Goal: Check status: Check status

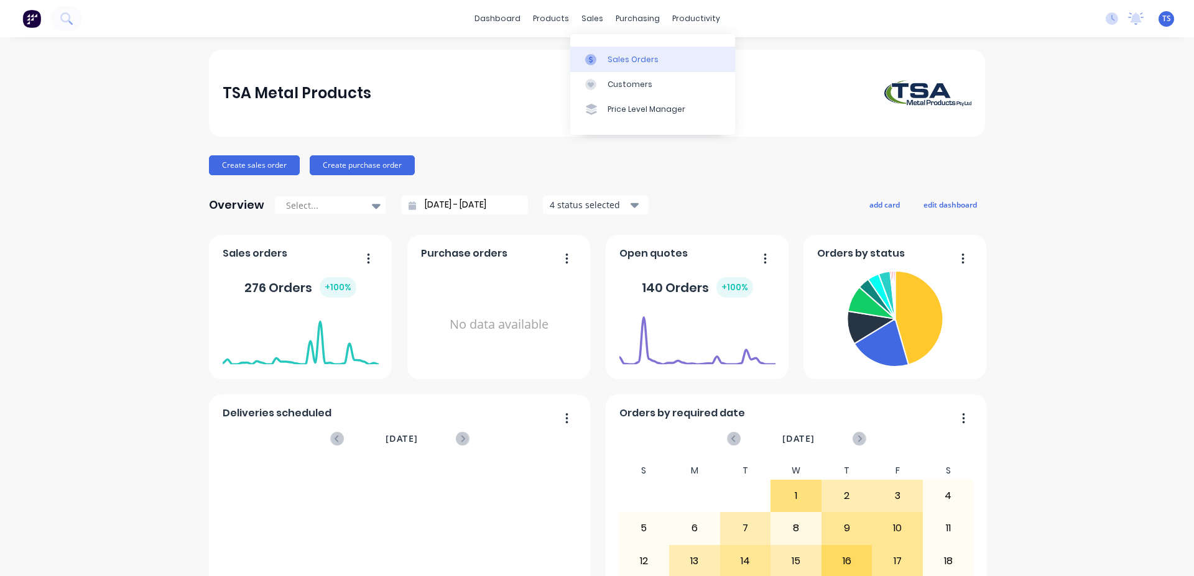
click at [620, 68] on link "Sales Orders" at bounding box center [652, 59] width 165 height 25
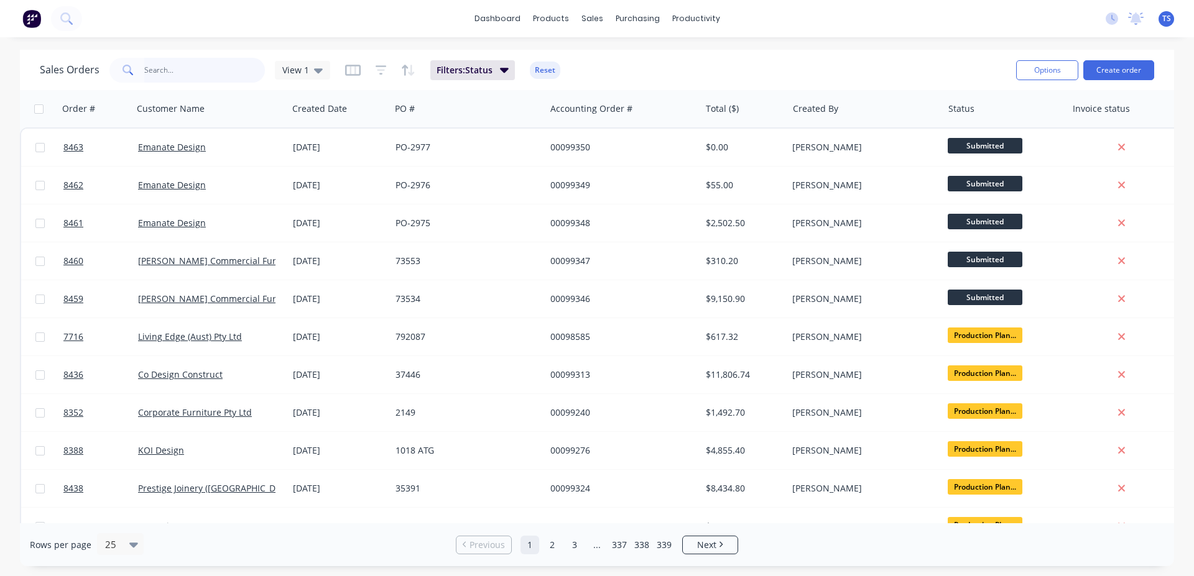
click at [203, 71] on input "text" at bounding box center [204, 70] width 121 height 25
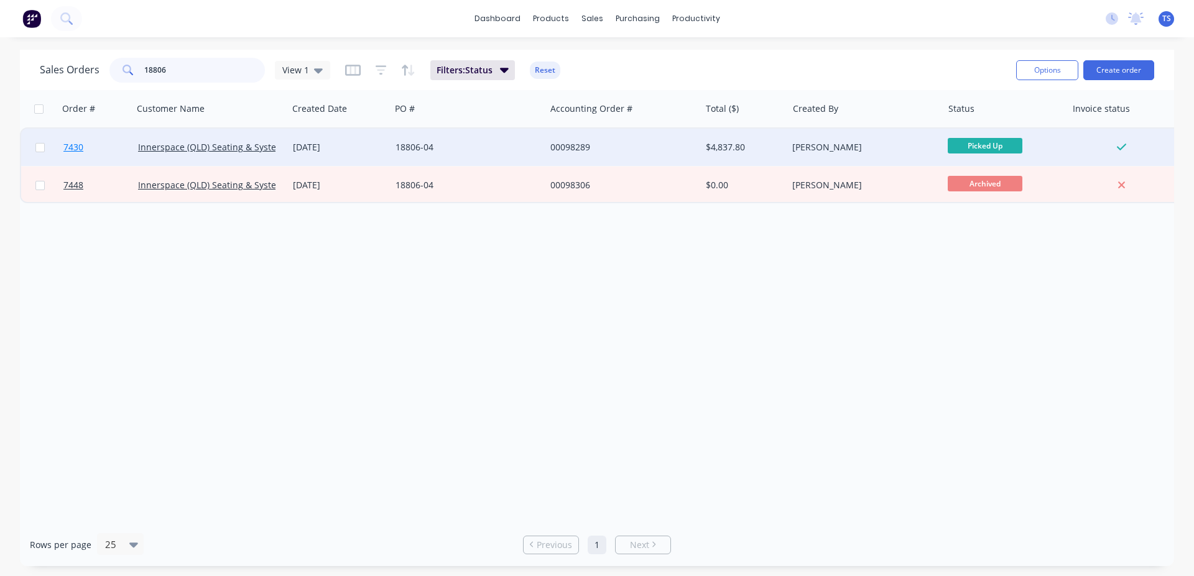
type input "18806"
click at [81, 153] on span "7430" at bounding box center [73, 147] width 20 height 12
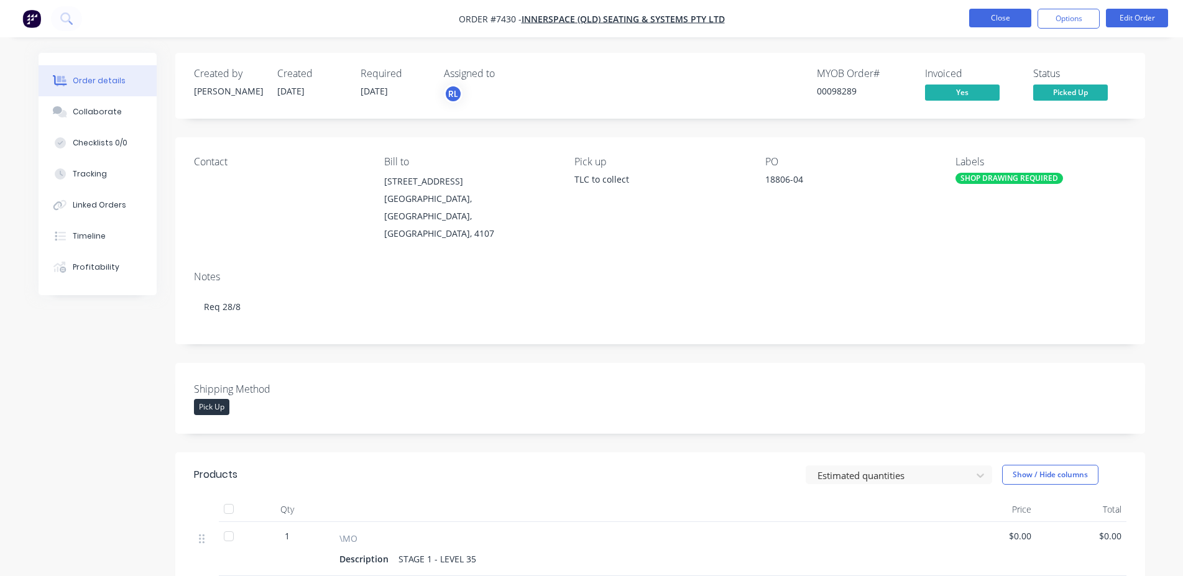
click at [1012, 16] on button "Close" at bounding box center [1000, 18] width 62 height 19
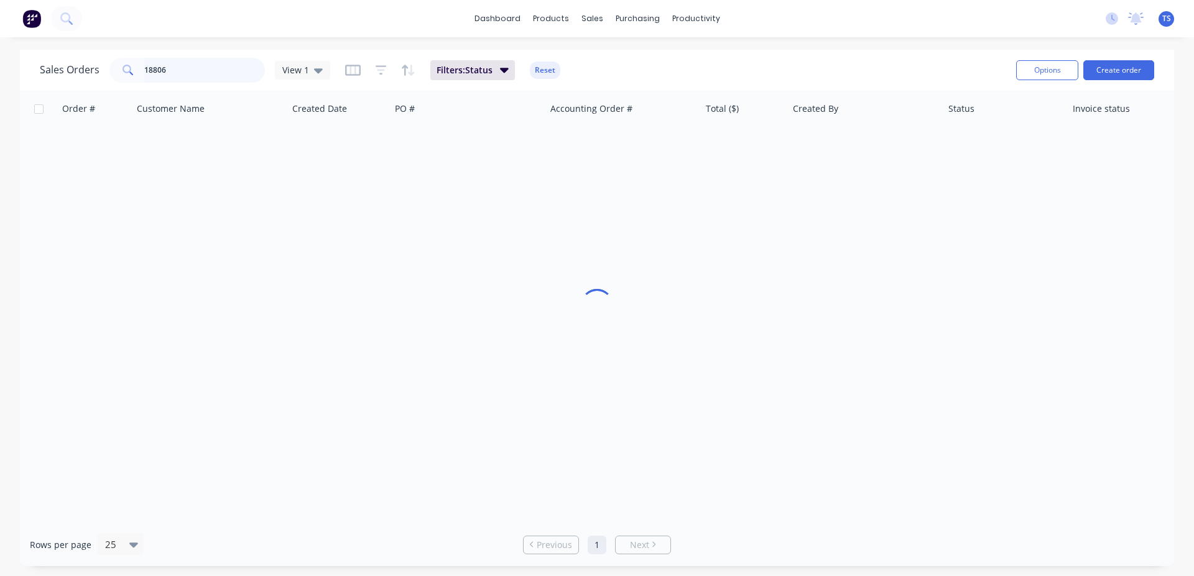
click at [197, 78] on input "18806" at bounding box center [204, 70] width 121 height 25
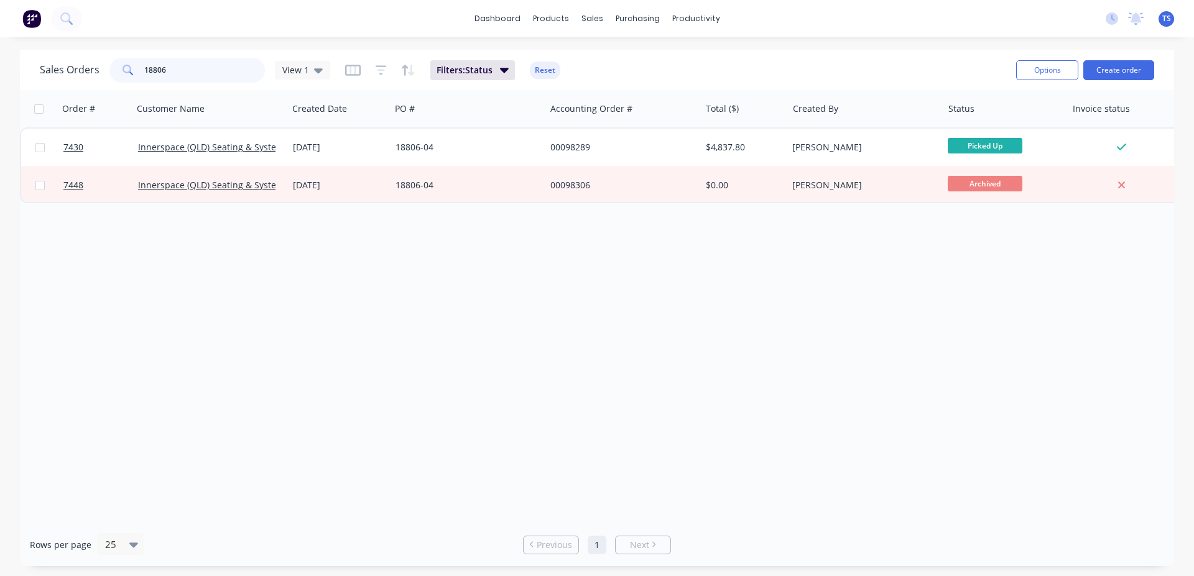
paste input "PO18990"
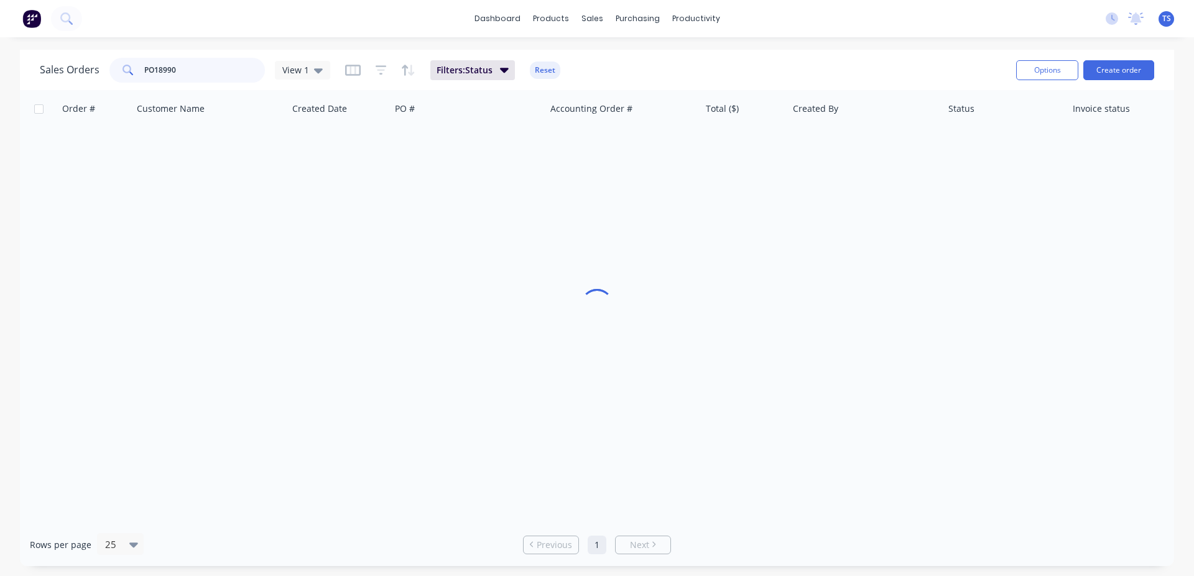
click at [155, 67] on input "PO18990" at bounding box center [204, 70] width 121 height 25
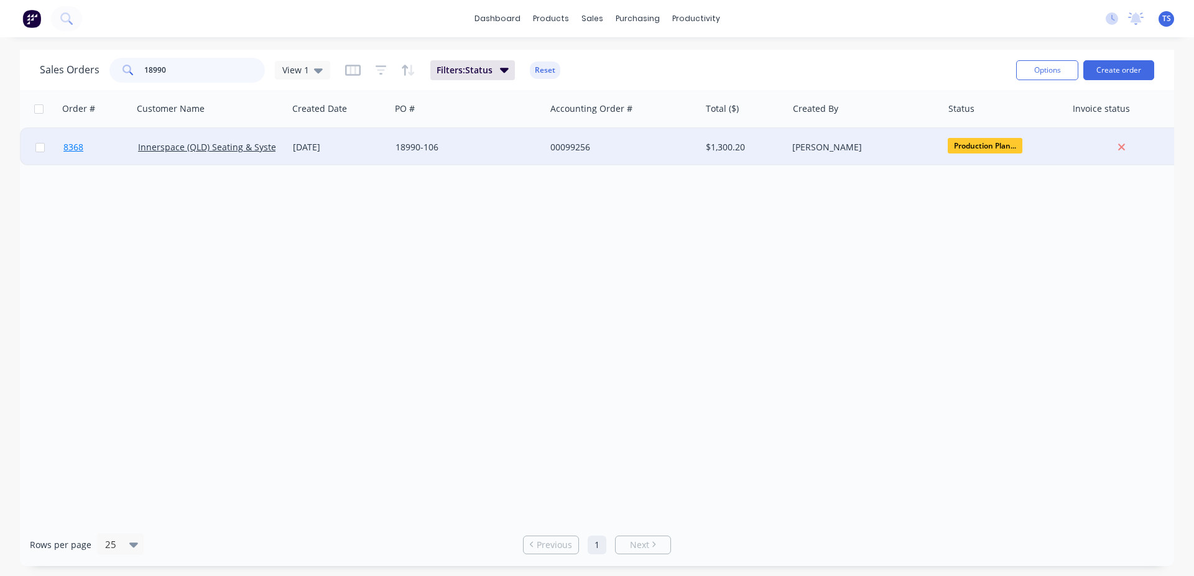
type input "18990"
click at [103, 149] on link "8368" at bounding box center [100, 147] width 75 height 37
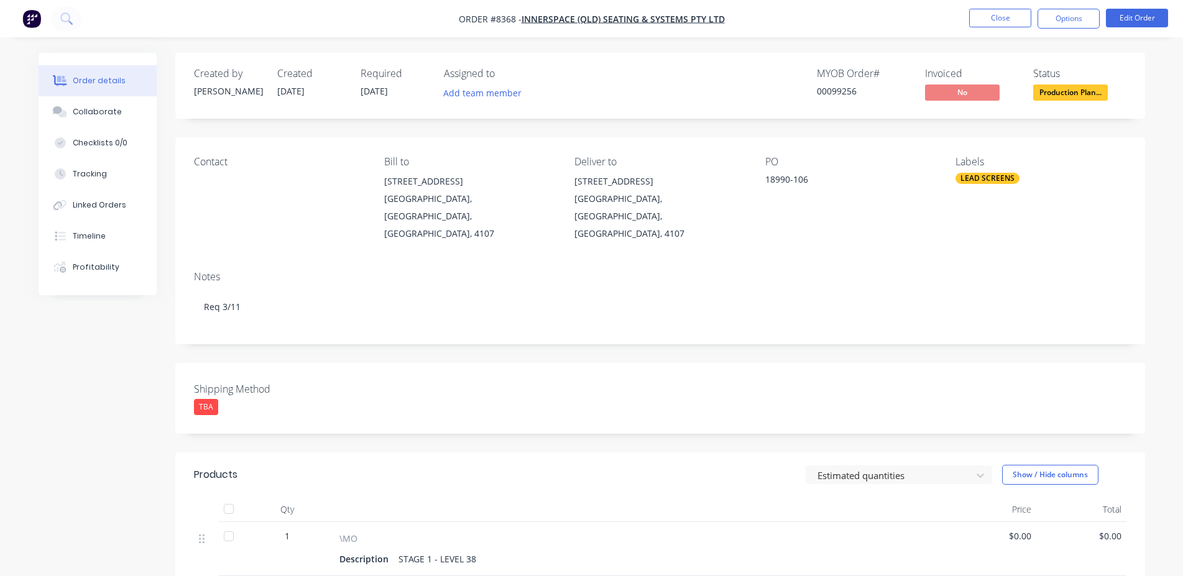
click at [853, 93] on div "00099256" at bounding box center [863, 91] width 93 height 13
drag, startPoint x: 853, startPoint y: 93, endPoint x: 827, endPoint y: 85, distance: 27.2
click at [852, 93] on div "00099256" at bounding box center [863, 91] width 93 height 13
copy div "00099256"
click at [1000, 15] on button "Close" at bounding box center [1000, 18] width 62 height 19
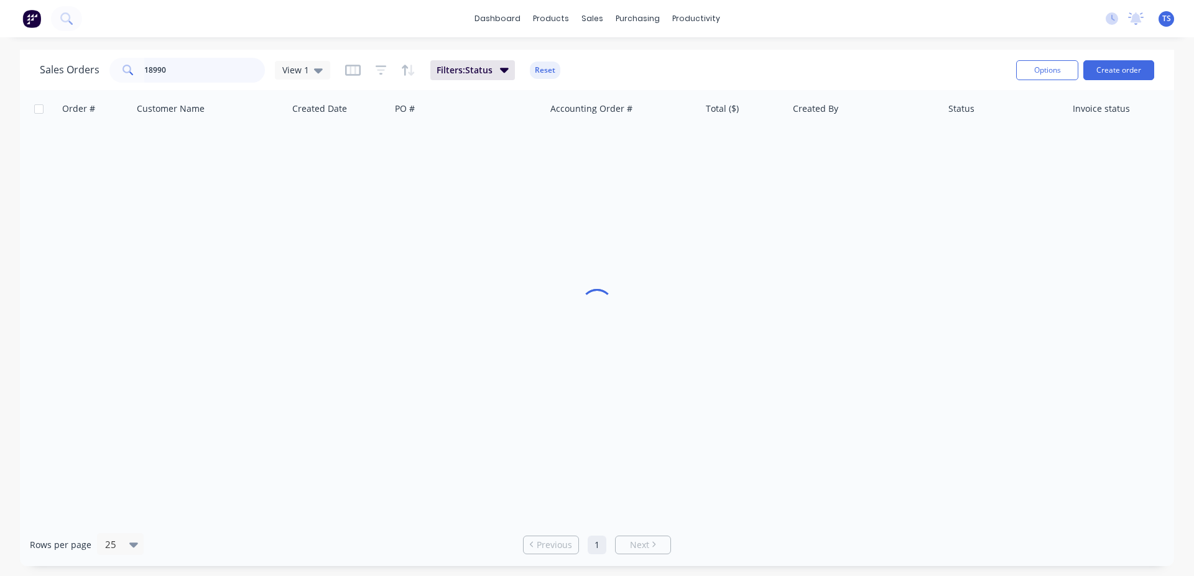
click at [233, 75] on input "18990" at bounding box center [204, 70] width 121 height 25
click at [233, 74] on input "18990" at bounding box center [204, 70] width 121 height 25
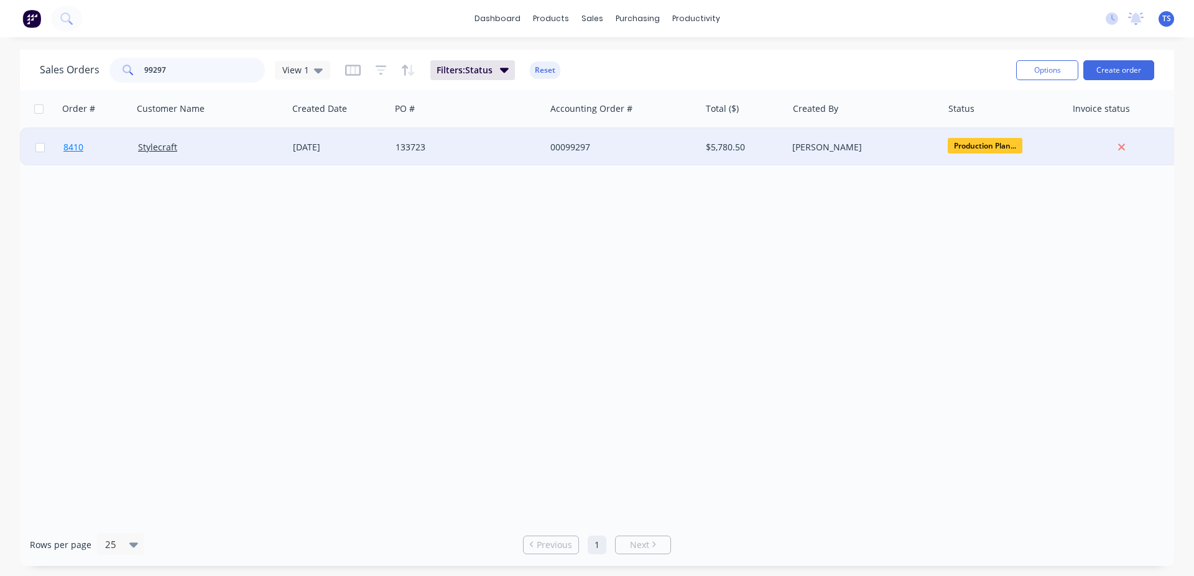
type input "99297"
click at [85, 147] on link "8410" at bounding box center [100, 147] width 75 height 37
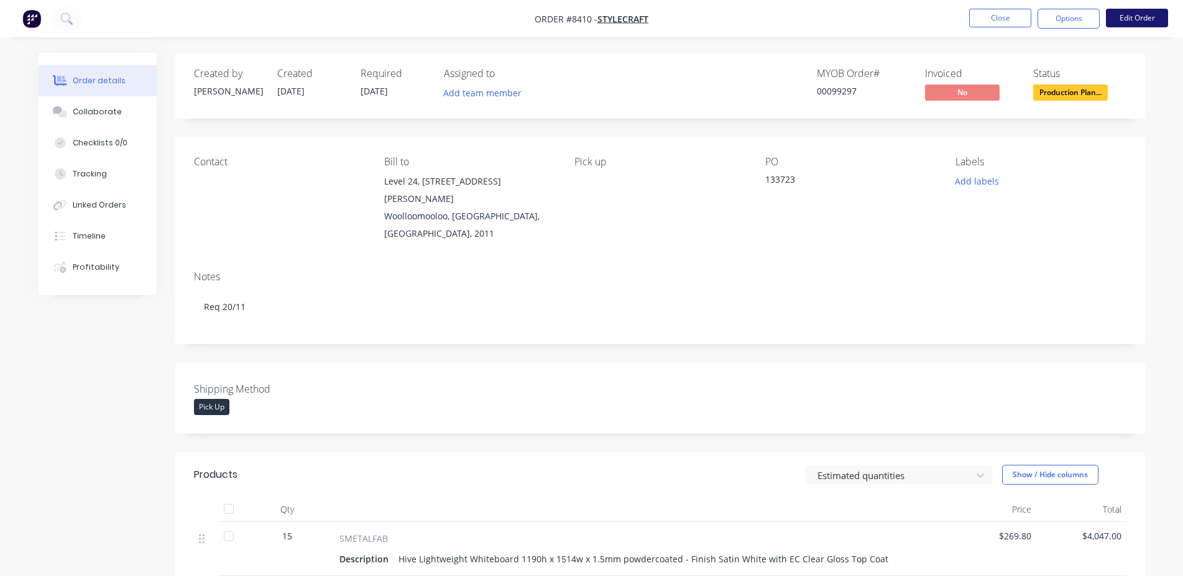
click at [1156, 23] on button "Edit Order" at bounding box center [1137, 18] width 62 height 19
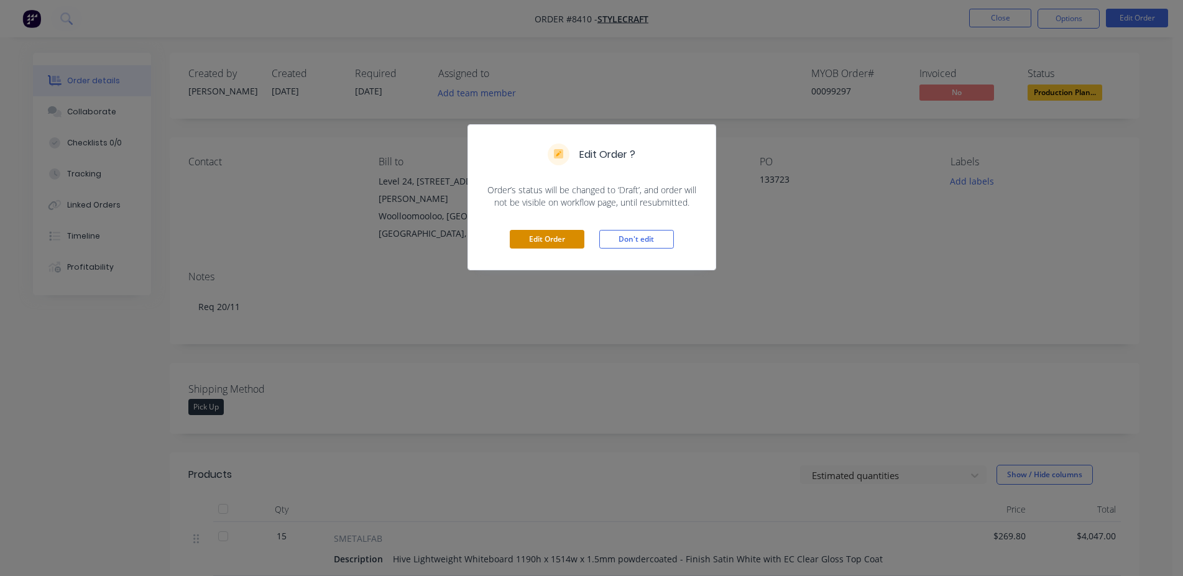
click at [552, 246] on button "Edit Order" at bounding box center [547, 239] width 75 height 19
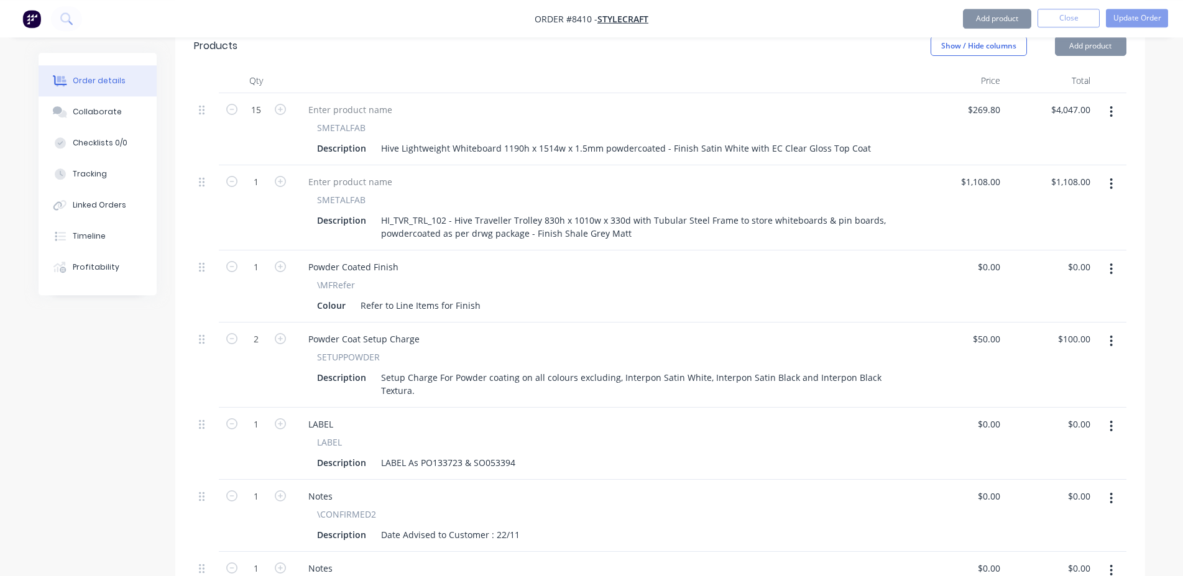
scroll to position [571, 0]
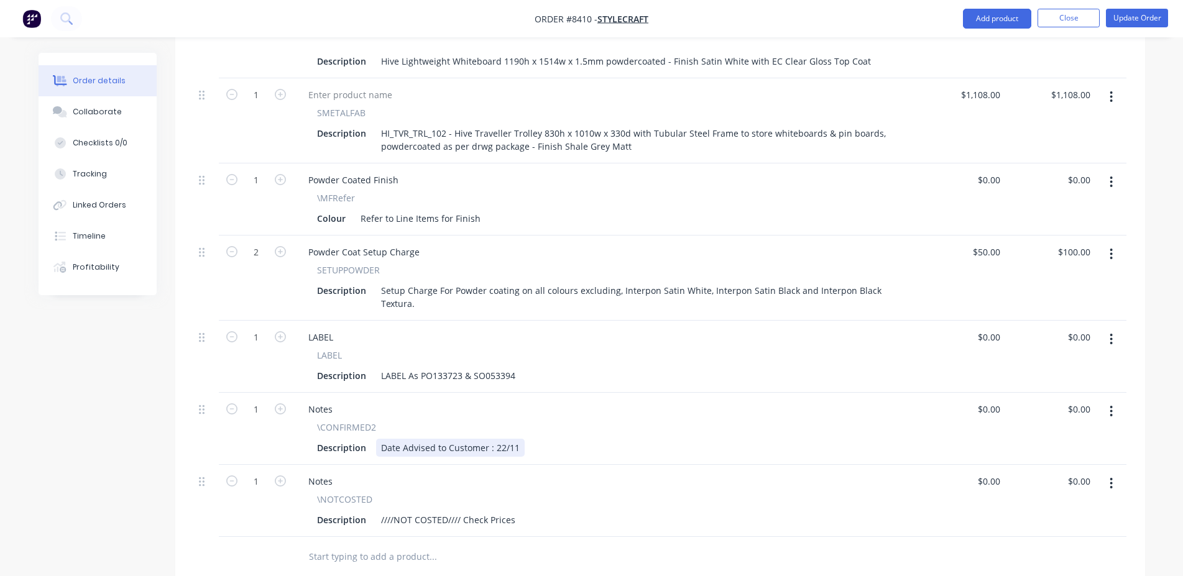
click at [502, 439] on div "Date Advised to Customer : 22/11" at bounding box center [450, 448] width 149 height 18
click at [1142, 20] on button "Update Order" at bounding box center [1137, 18] width 62 height 19
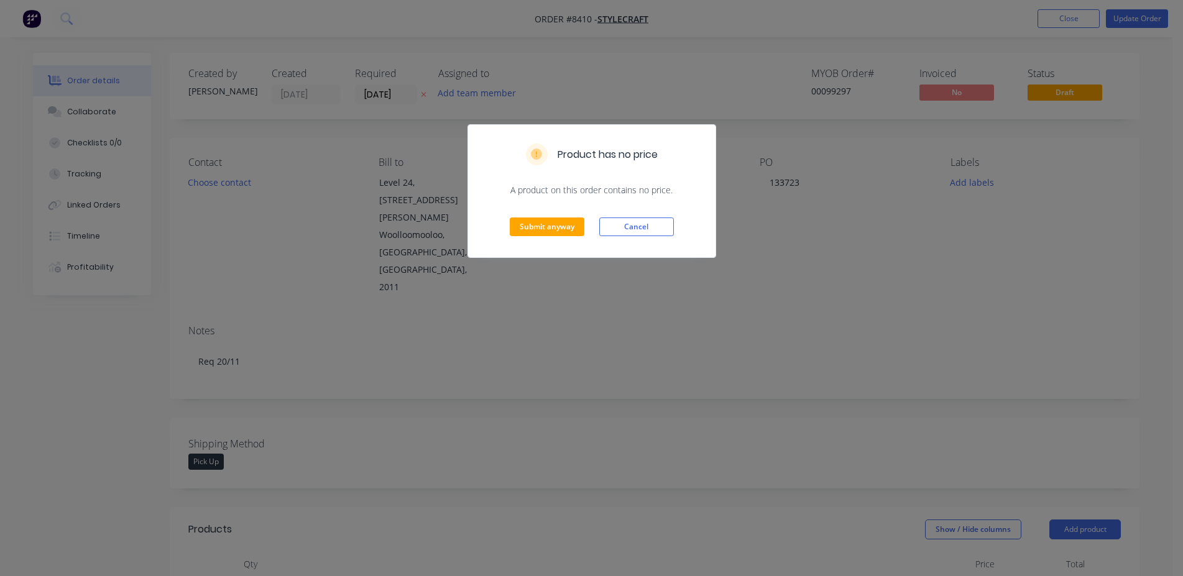
click at [558, 242] on div "Submit anyway Cancel" at bounding box center [591, 226] width 247 height 61
click at [556, 234] on button "Submit anyway" at bounding box center [547, 227] width 75 height 19
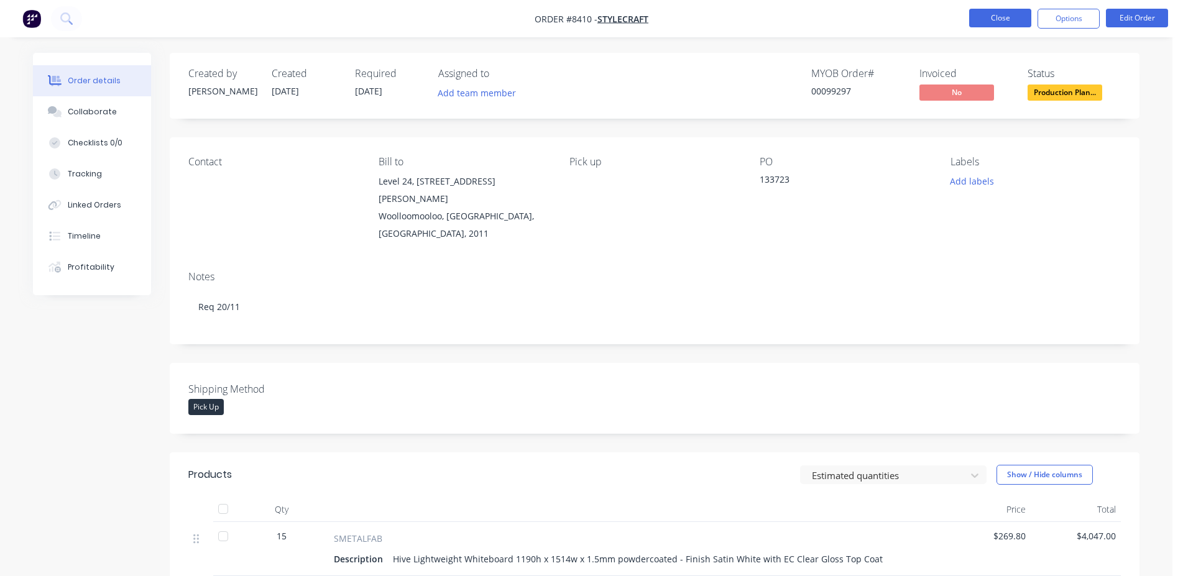
click at [1017, 16] on button "Close" at bounding box center [1000, 18] width 62 height 19
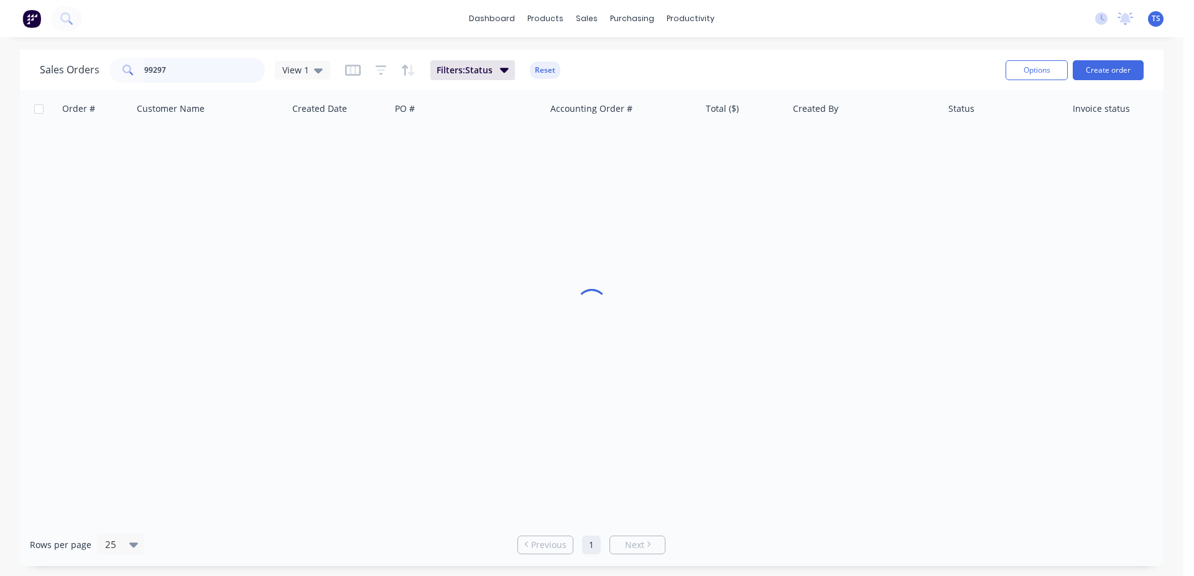
click at [198, 75] on input "99297" at bounding box center [204, 70] width 121 height 25
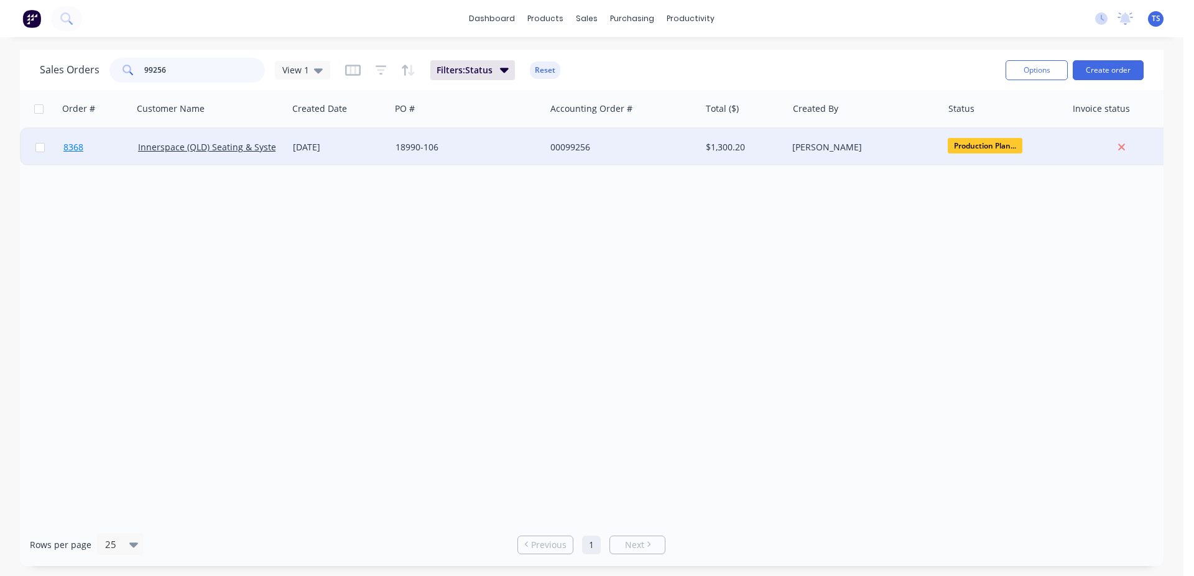
type input "99256"
click at [120, 157] on link "8368" at bounding box center [100, 147] width 75 height 37
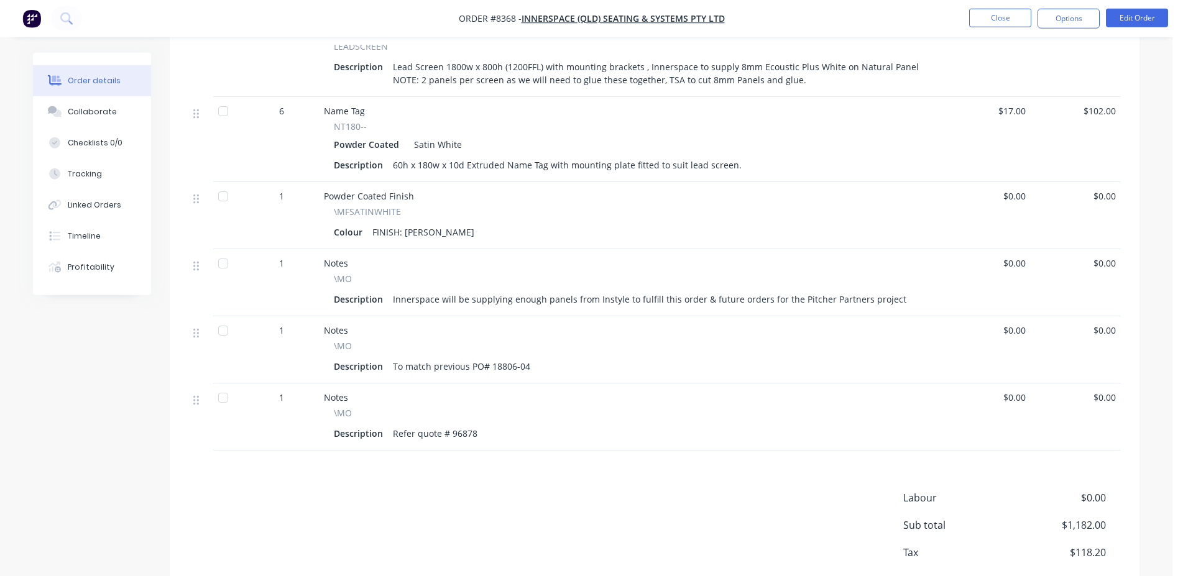
scroll to position [571, 0]
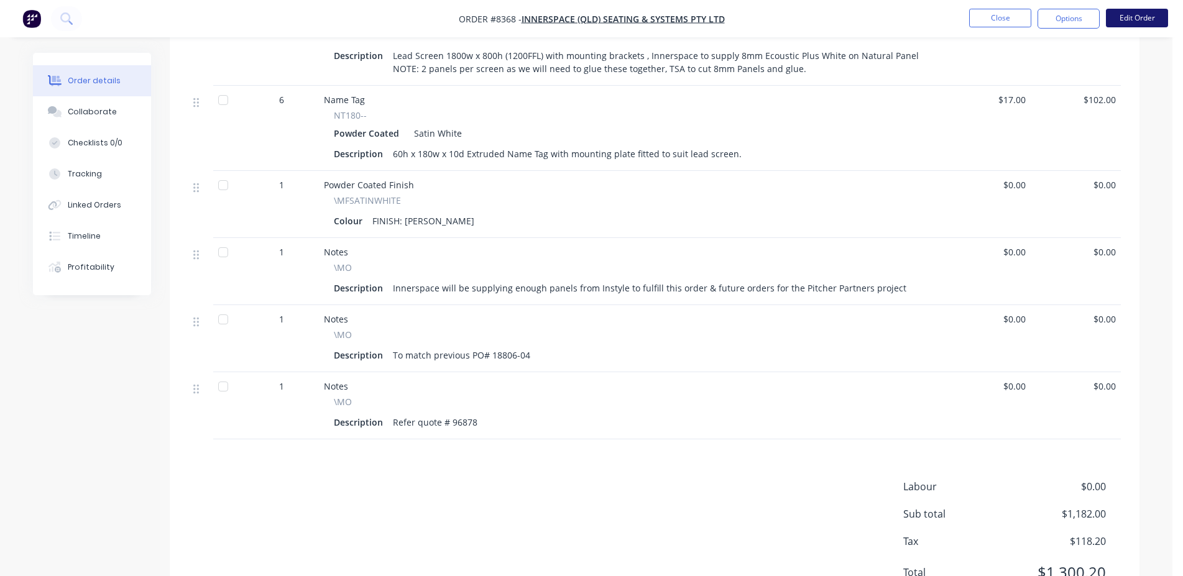
click at [1132, 15] on button "Edit Order" at bounding box center [1137, 18] width 62 height 19
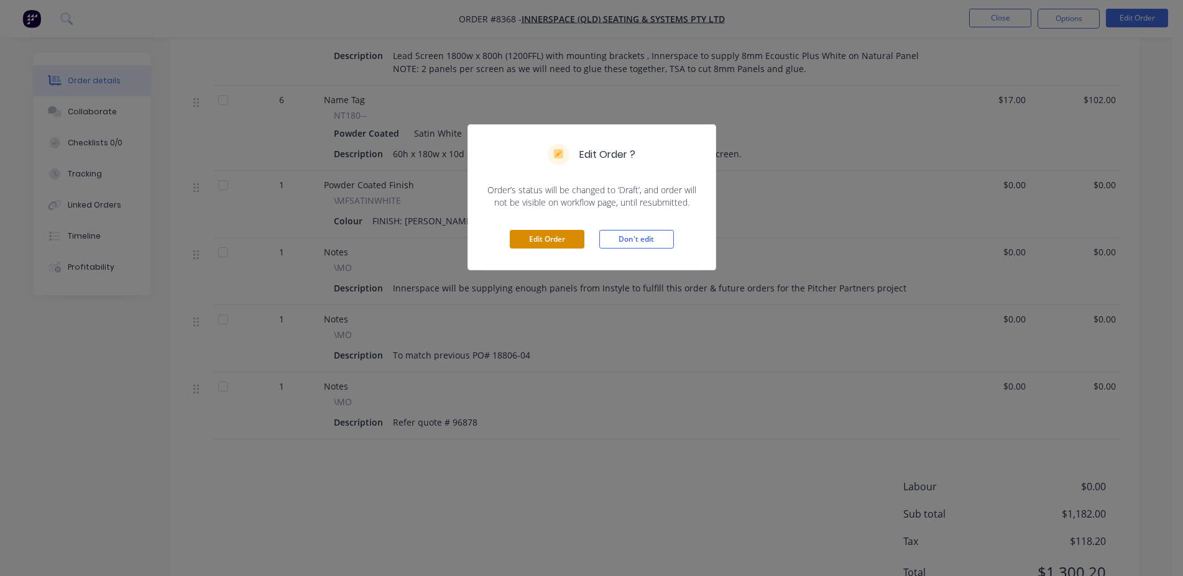
click at [542, 239] on button "Edit Order" at bounding box center [547, 239] width 75 height 19
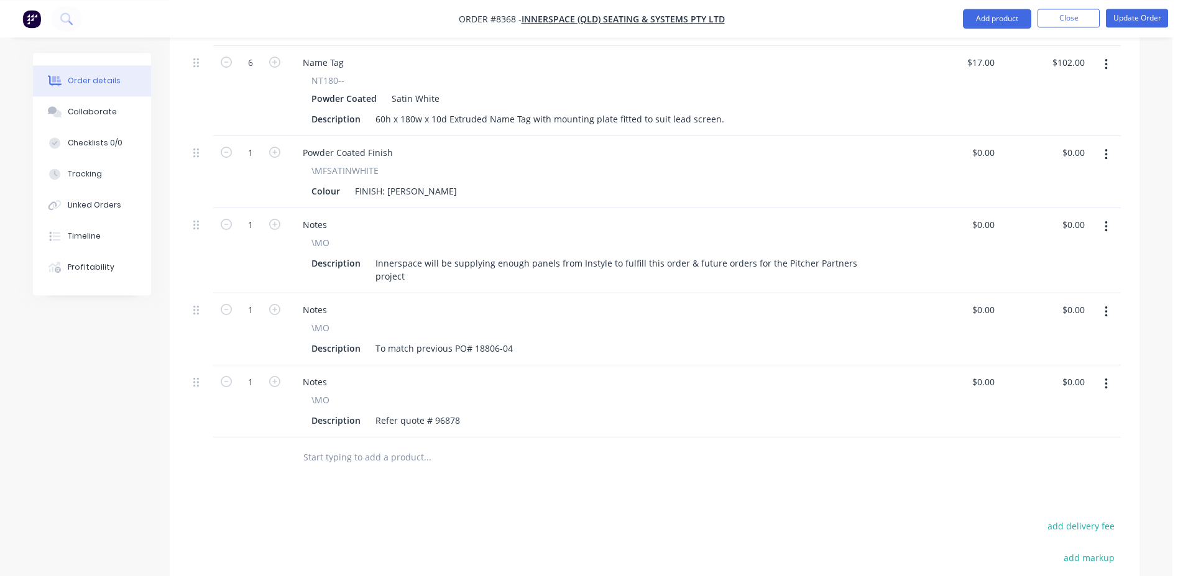
scroll to position [698, 0]
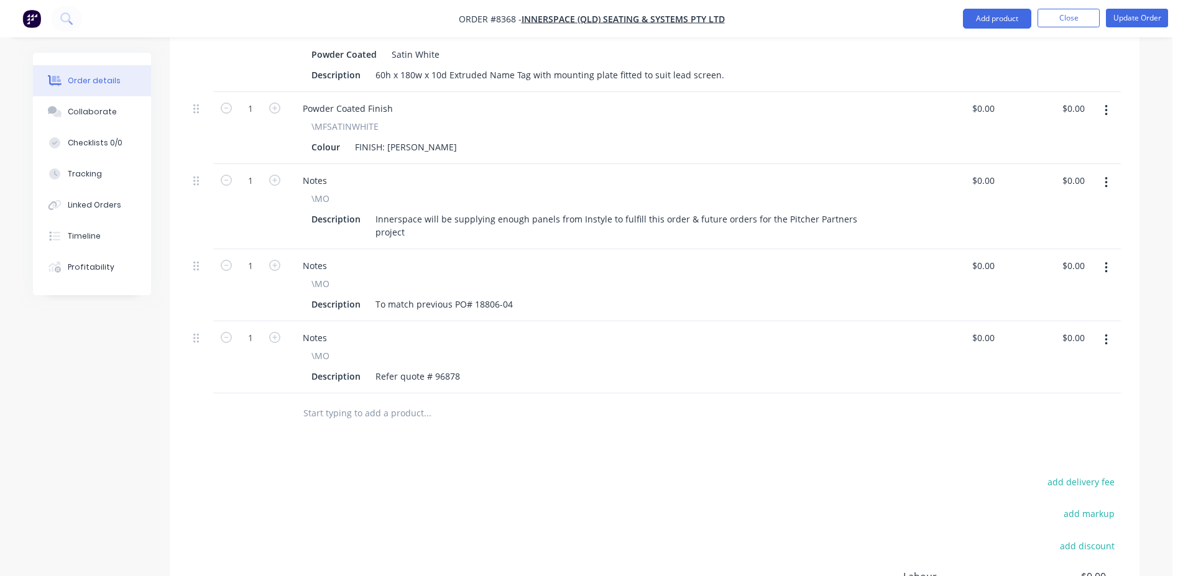
click at [377, 394] on div at bounding box center [512, 414] width 448 height 40
click at [377, 401] on input "text" at bounding box center [427, 413] width 249 height 25
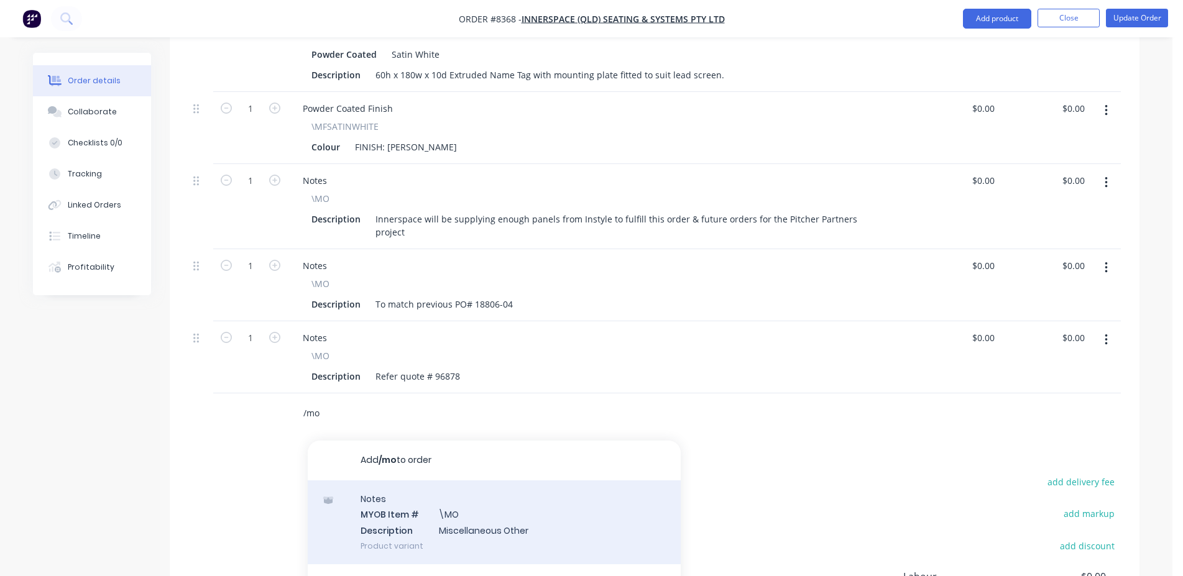
type input "/mo"
click at [364, 481] on div "Notes MYOB Item # \MO Description Miscellaneous Other Product variant" at bounding box center [494, 523] width 373 height 84
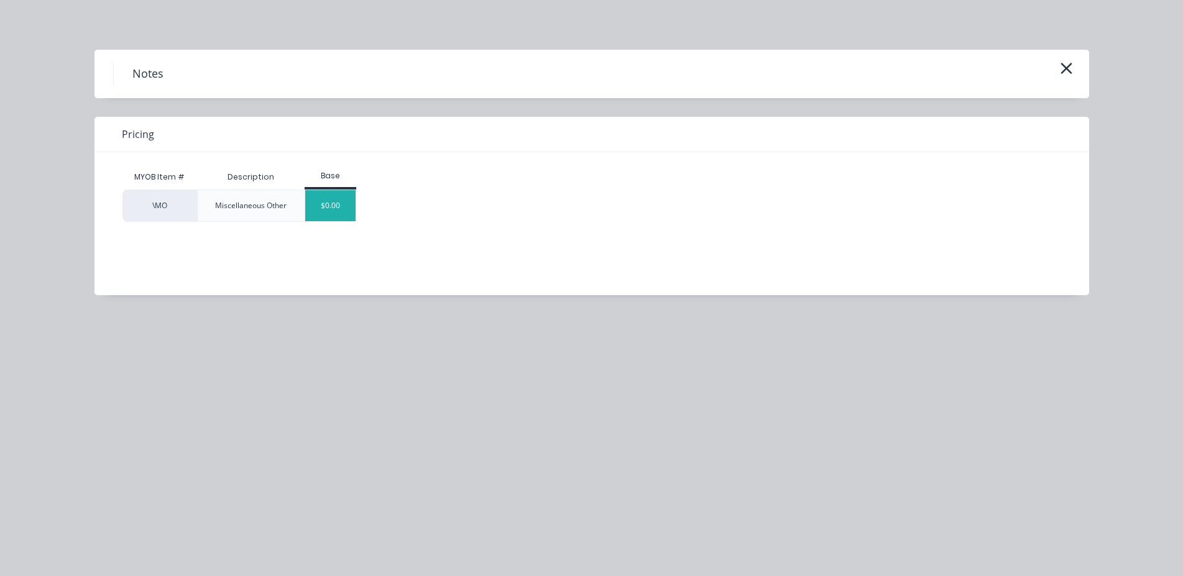
click at [330, 205] on div "$0.00" at bounding box center [330, 205] width 50 height 31
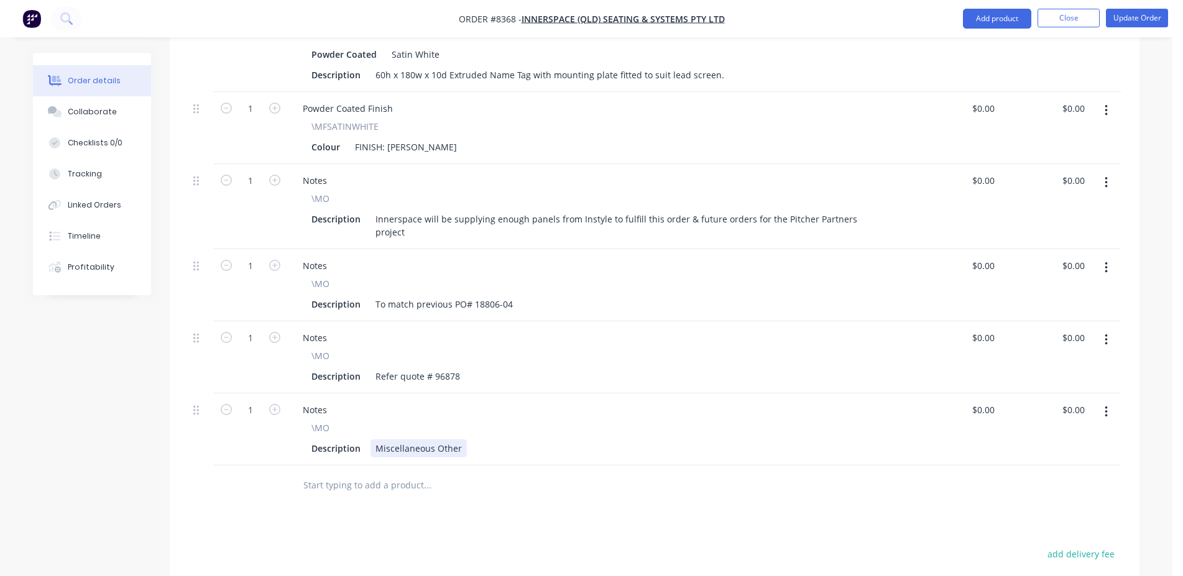
click at [442, 440] on div "Miscellaneous Other" at bounding box center [419, 449] width 96 height 18
click at [391, 473] on input "text" at bounding box center [427, 485] width 249 height 25
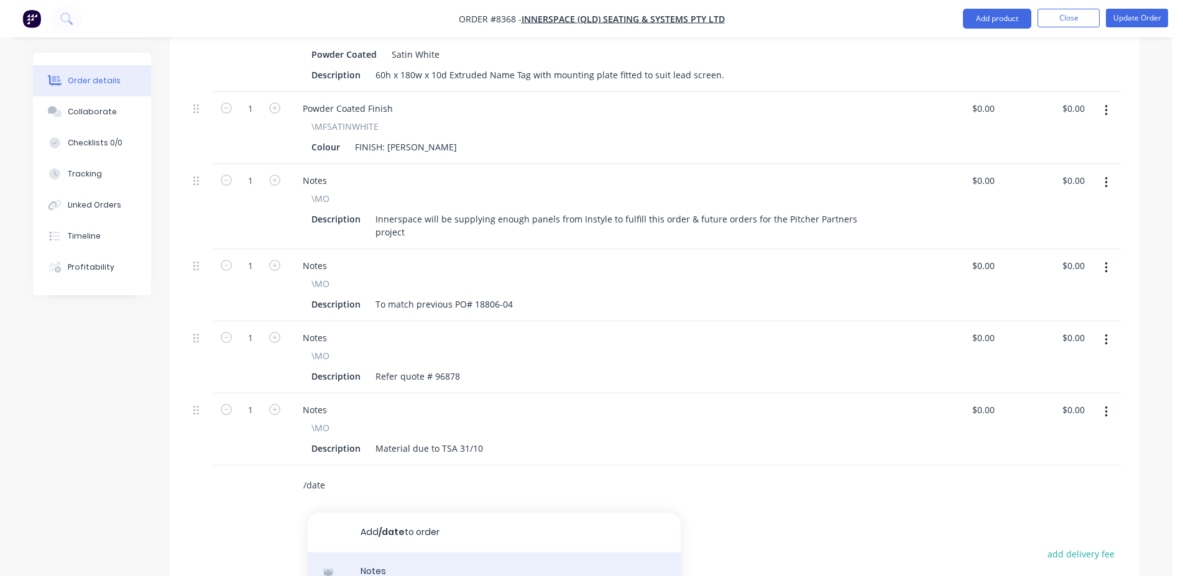
type input "/date"
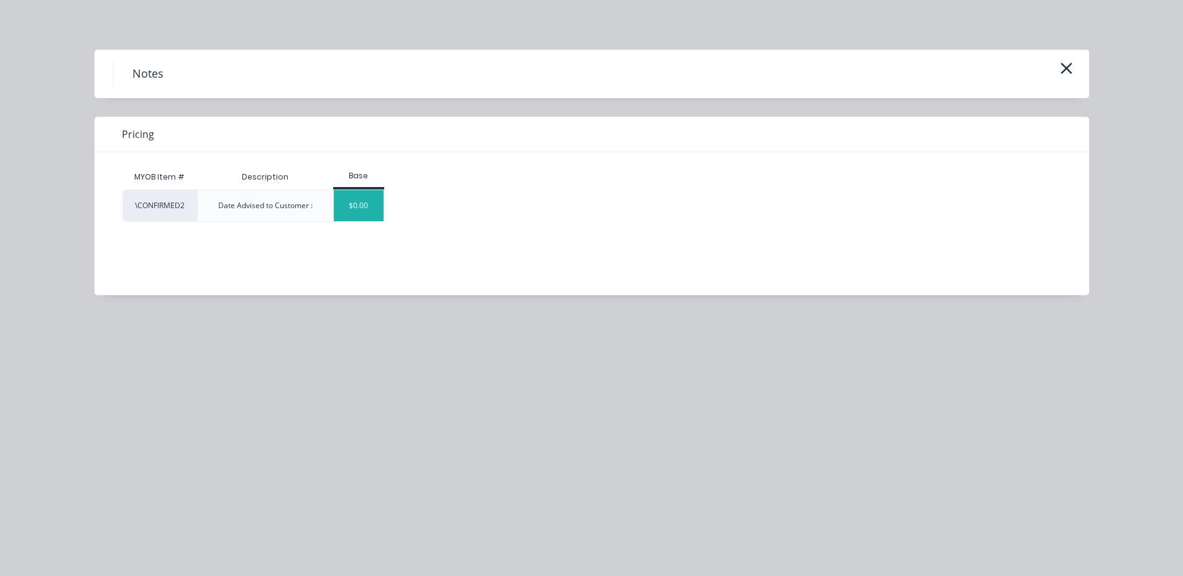
click at [346, 211] on div "$0.00" at bounding box center [359, 205] width 50 height 31
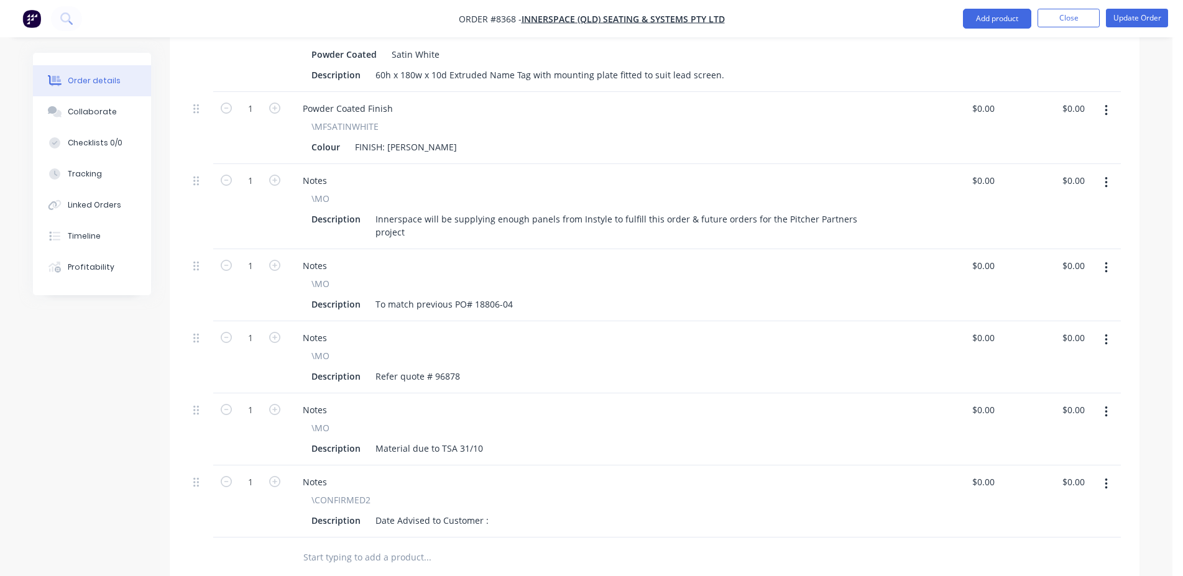
click at [491, 512] on div "Description Date Advised to Customer :" at bounding box center [596, 521] width 579 height 18
click at [487, 512] on div "Date Advised to Customer :" at bounding box center [432, 521] width 123 height 18
click at [491, 512] on div "Date Advised to Customer :" at bounding box center [434, 521] width 126 height 18
click at [1136, 24] on button "Update Order" at bounding box center [1137, 18] width 62 height 19
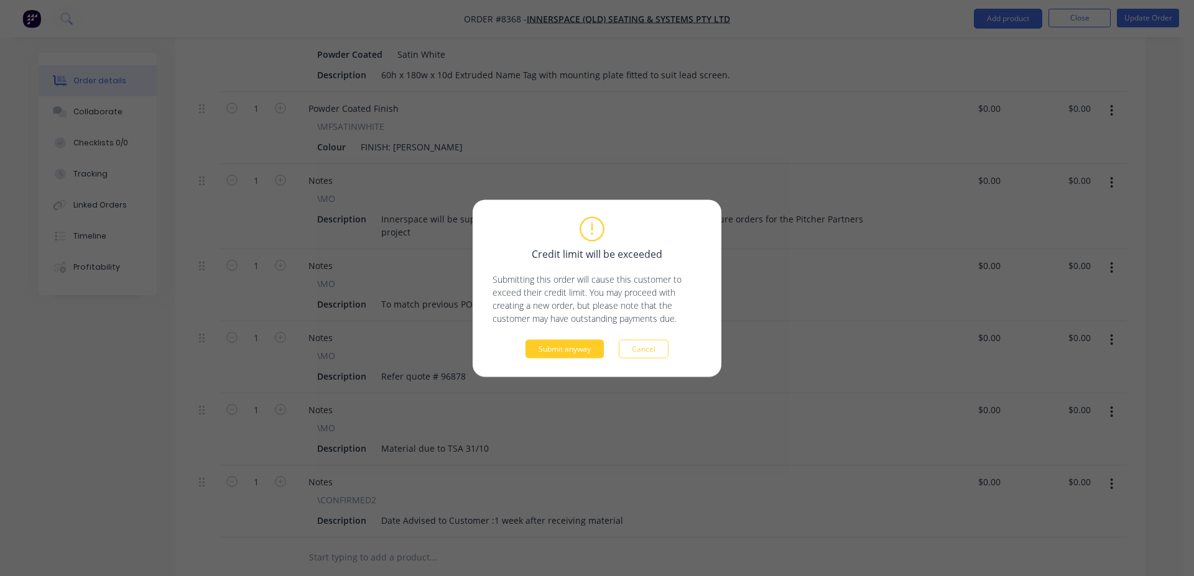
click at [551, 356] on button "Submit anyway" at bounding box center [564, 348] width 78 height 19
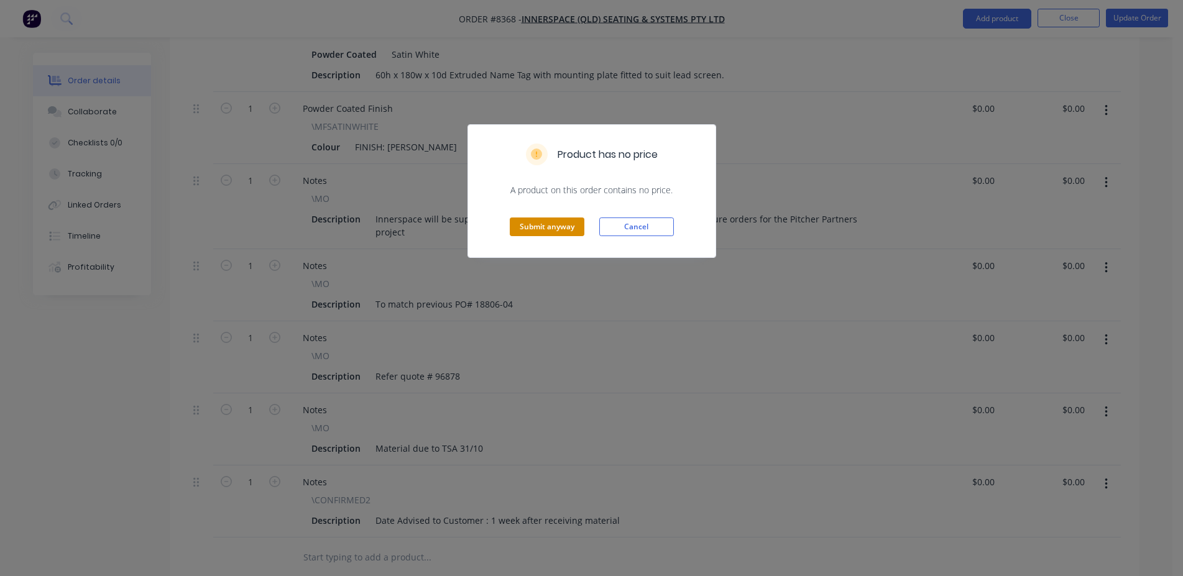
click at [568, 227] on button "Submit anyway" at bounding box center [547, 227] width 75 height 19
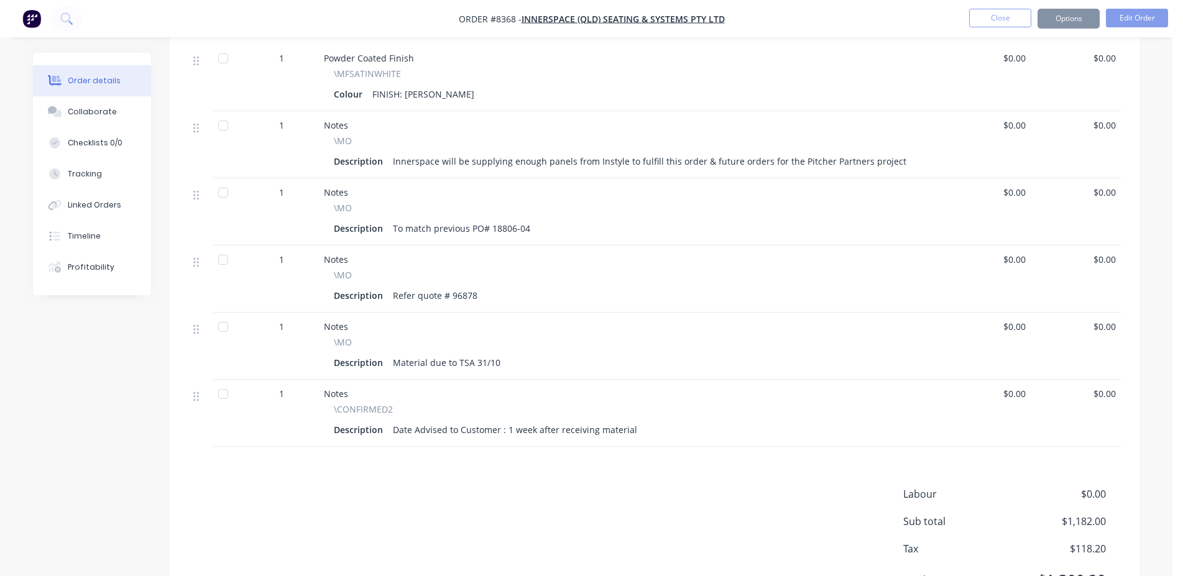
scroll to position [683, 0]
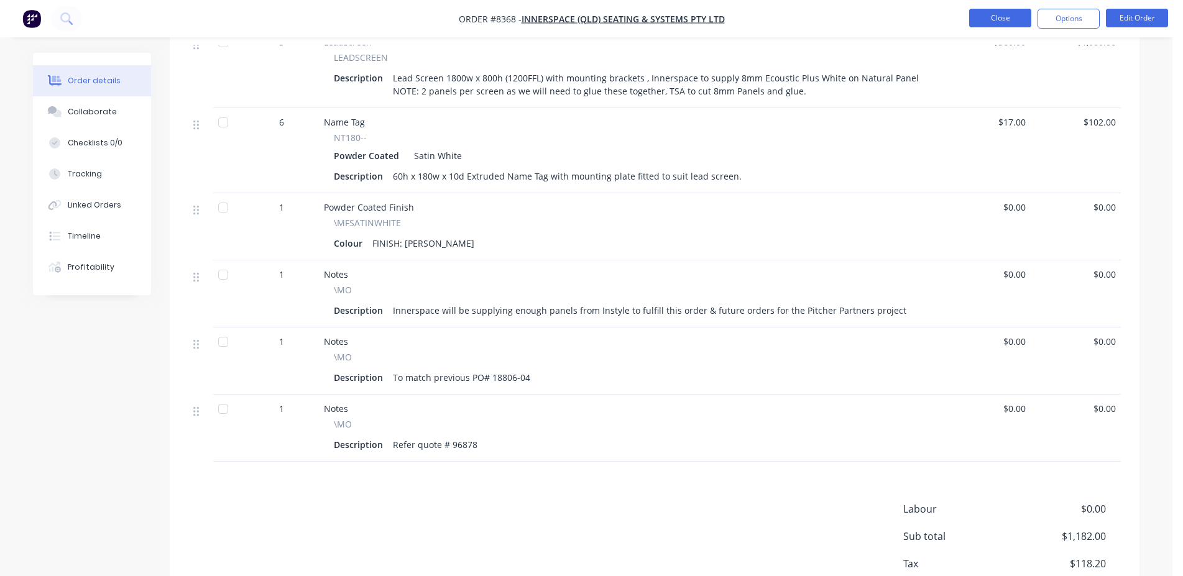
click at [987, 13] on button "Close" at bounding box center [1000, 18] width 62 height 19
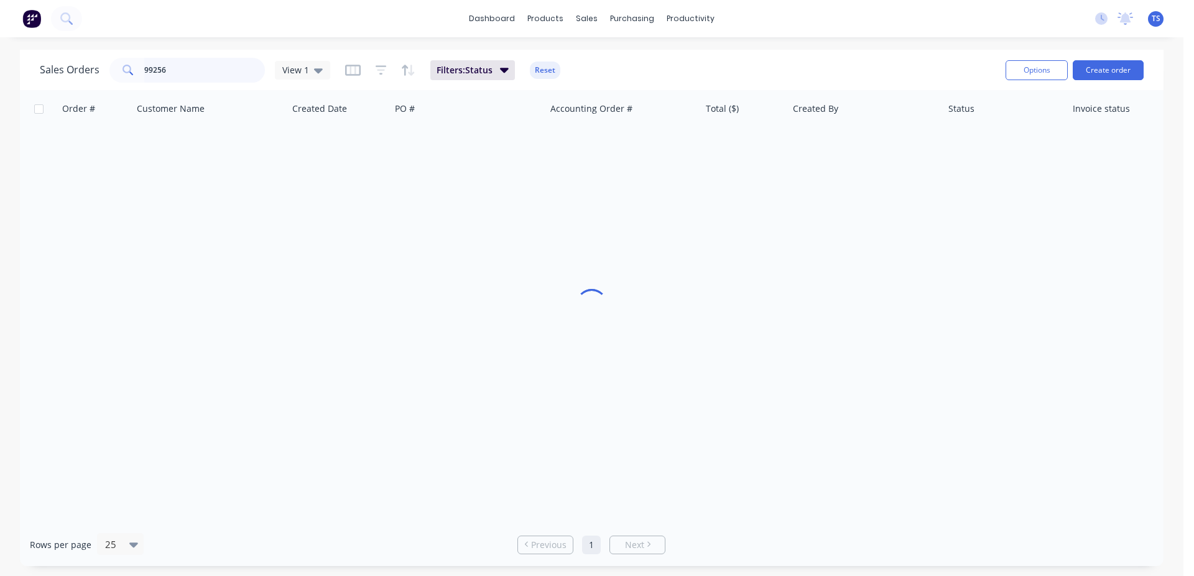
click at [233, 74] on input "99256" at bounding box center [204, 70] width 121 height 25
paste input "• 073427"
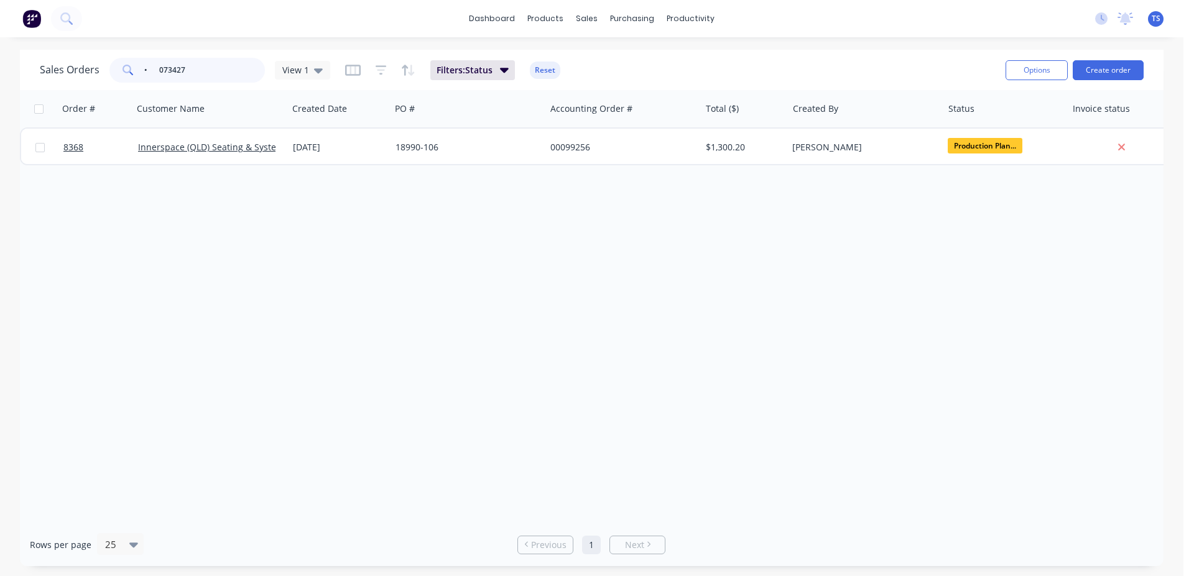
click at [159, 74] on input "• 073427" at bounding box center [204, 70] width 121 height 25
click at [239, 67] on input "73427" at bounding box center [204, 70] width 121 height 25
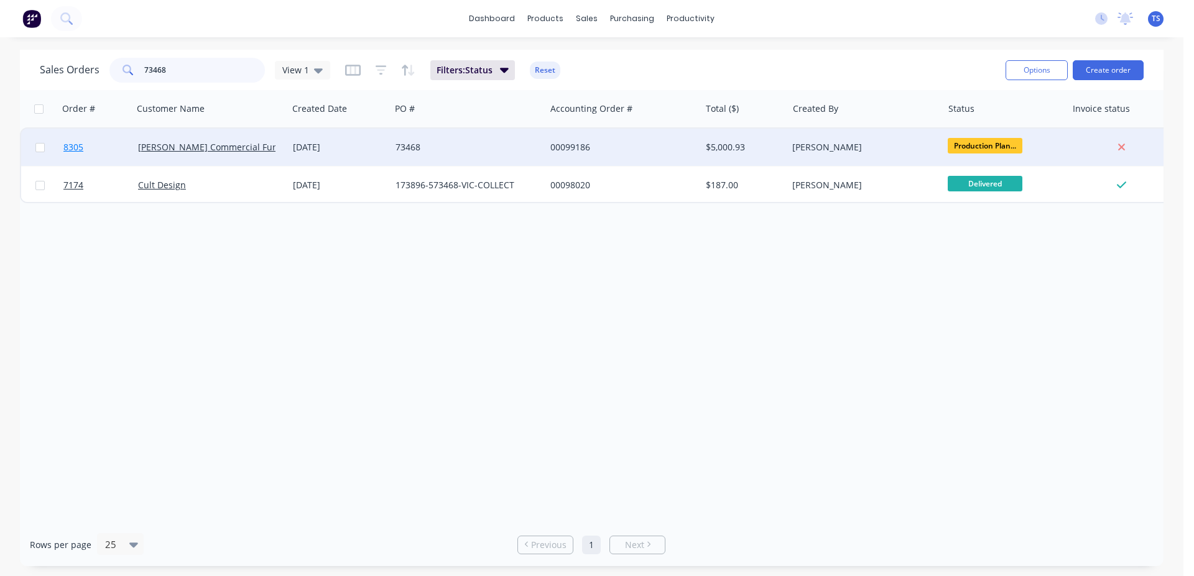
type input "73468"
click at [74, 164] on link "8305" at bounding box center [100, 147] width 75 height 37
